Goal: Task Accomplishment & Management: Manage account settings

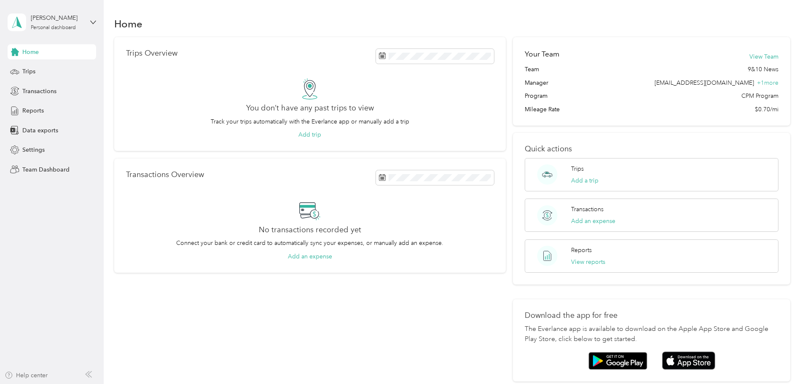
click at [16, 373] on div "Help center" at bounding box center [26, 375] width 43 height 9
click at [38, 23] on div "[PERSON_NAME] Personal dashboard" at bounding box center [57, 21] width 53 height 17
click at [43, 70] on div "Team dashboard" at bounding box center [37, 68] width 45 height 9
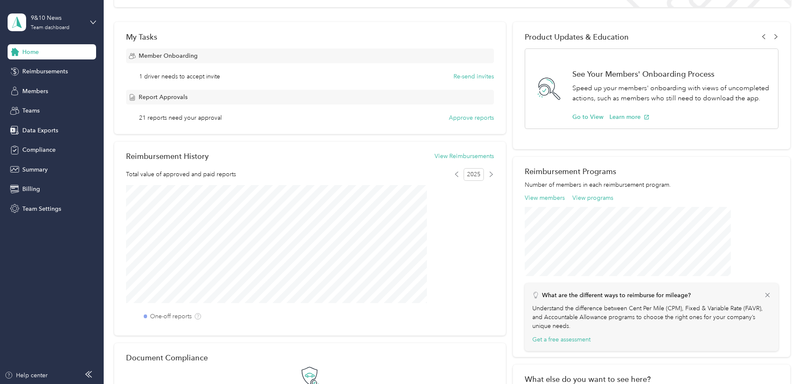
scroll to position [126, 0]
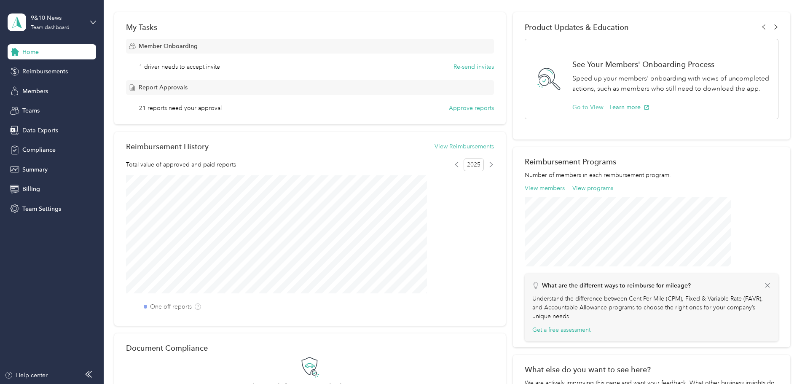
click at [572, 112] on button "Go to View" at bounding box center [587, 107] width 31 height 9
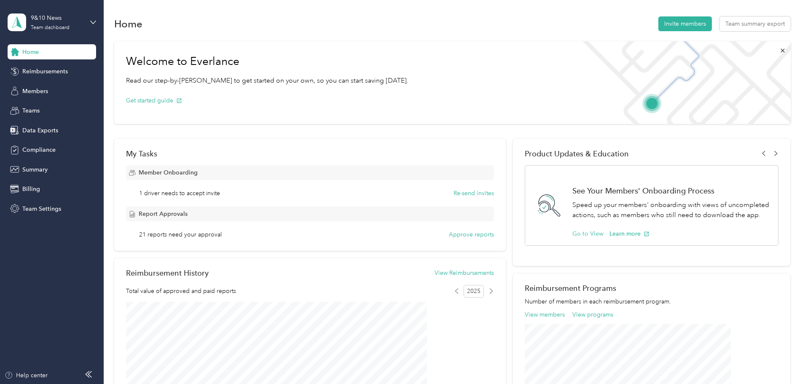
click at [578, 238] on button "Go to View" at bounding box center [587, 233] width 31 height 9
click at [618, 238] on button "Learn more" at bounding box center [629, 233] width 40 height 9
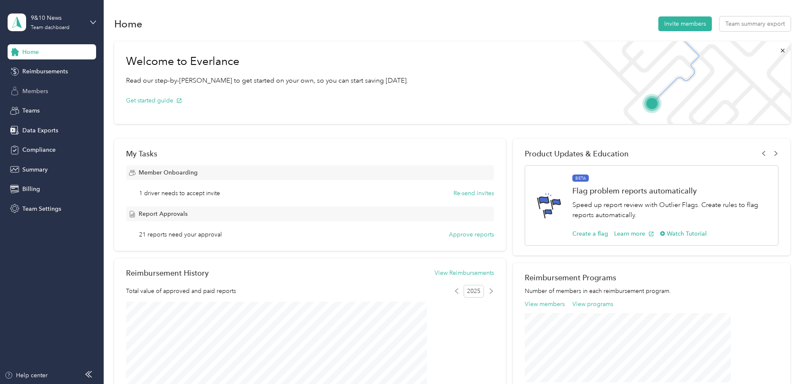
click at [35, 88] on span "Members" at bounding box center [35, 91] width 26 height 9
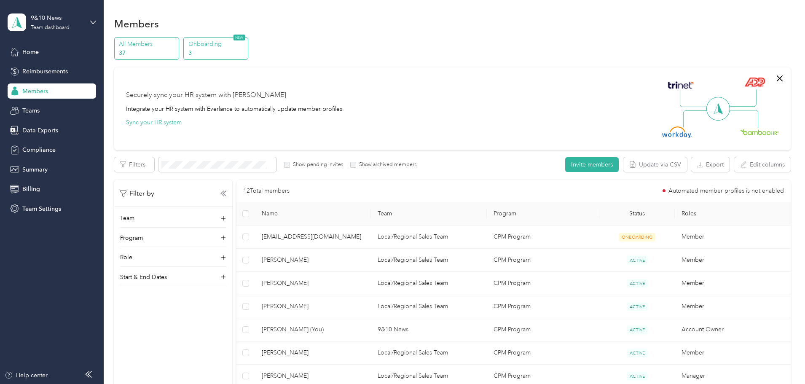
click at [246, 47] on p "Onboarding" at bounding box center [216, 44] width 57 height 9
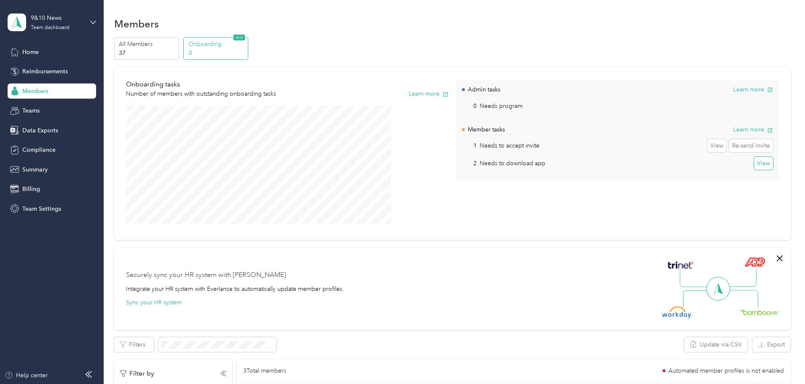
click at [754, 162] on button "View" at bounding box center [763, 163] width 19 height 13
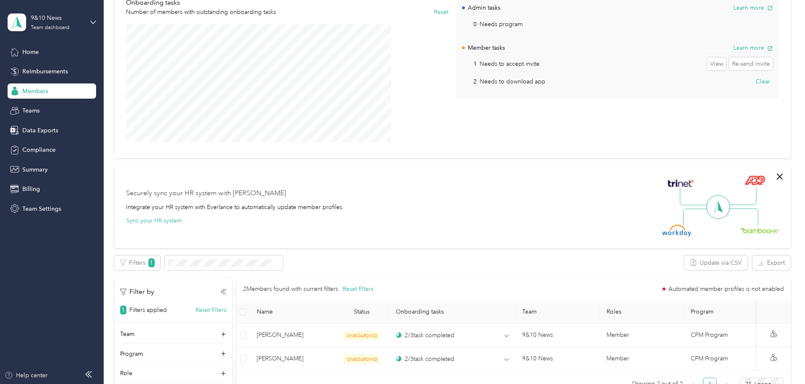
scroll to position [84, 0]
